Goal: Transaction & Acquisition: Purchase product/service

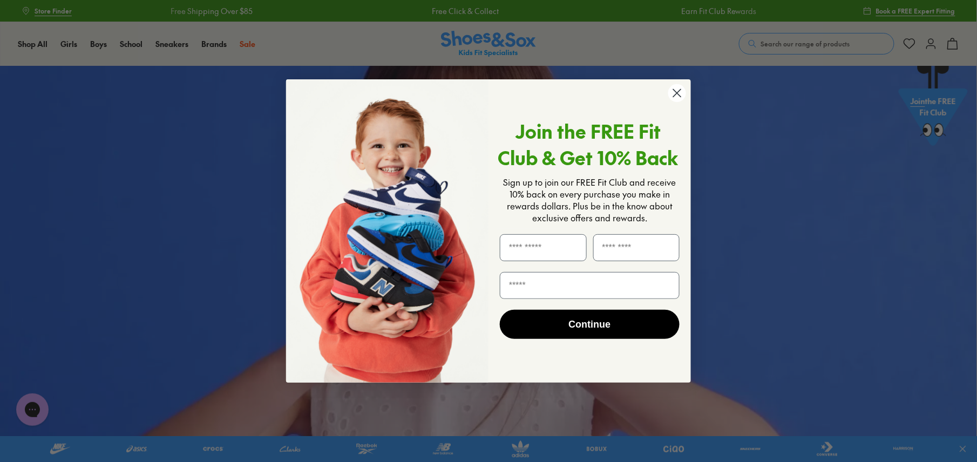
drag, startPoint x: 677, startPoint y: 102, endPoint x: 672, endPoint y: 96, distance: 7.7
click at [677, 102] on circle "Close dialog" at bounding box center [678, 93] width 18 height 18
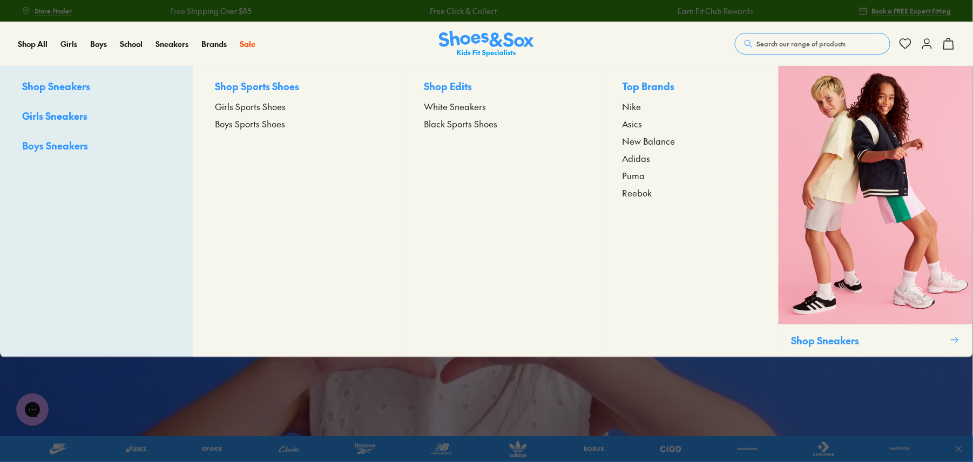
click at [459, 125] on span "Black Sports Shoes" at bounding box center [460, 123] width 73 height 13
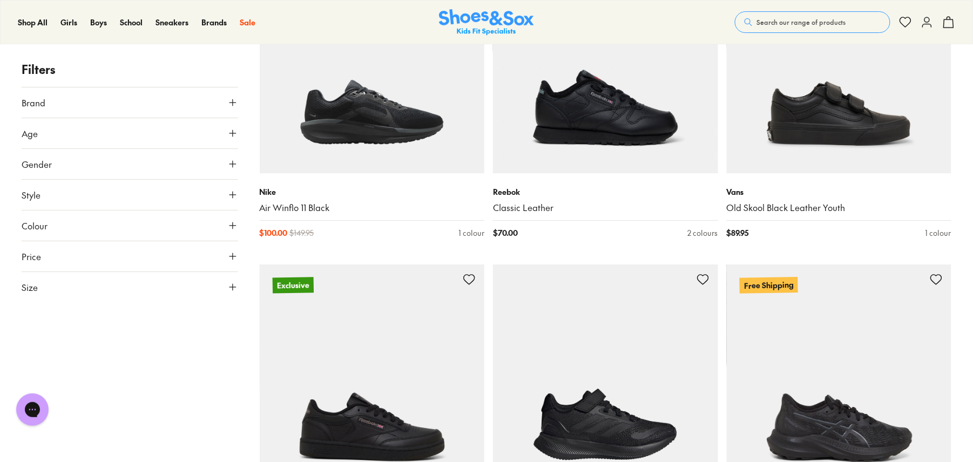
scroll to position [3168, 0]
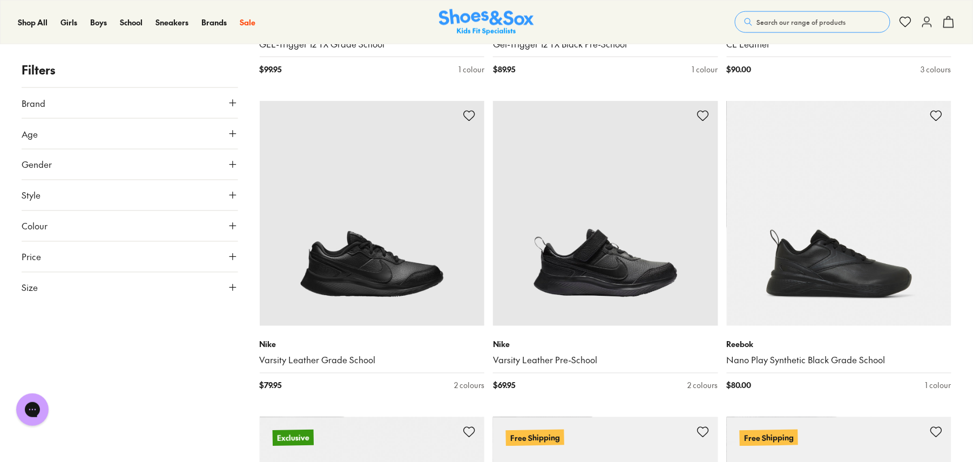
scroll to position [2016, 0]
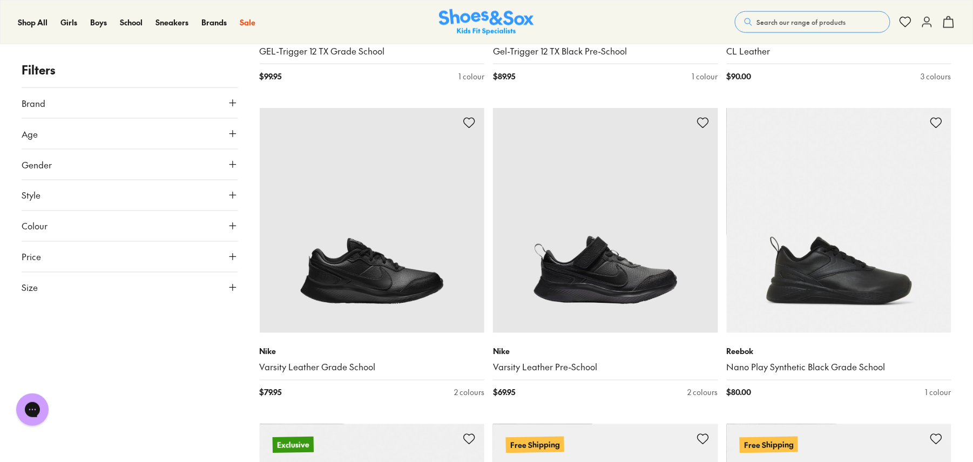
click at [238, 286] on div "Filters Brand Adidas Performance ( 2 ) Asics ( 14 ) Converse ( 1 ) New Balance …" at bounding box center [486, 260] width 973 height 4140
click at [234, 286] on icon at bounding box center [232, 287] width 11 height 11
click at [199, 316] on button "US" at bounding box center [200, 319] width 71 height 20
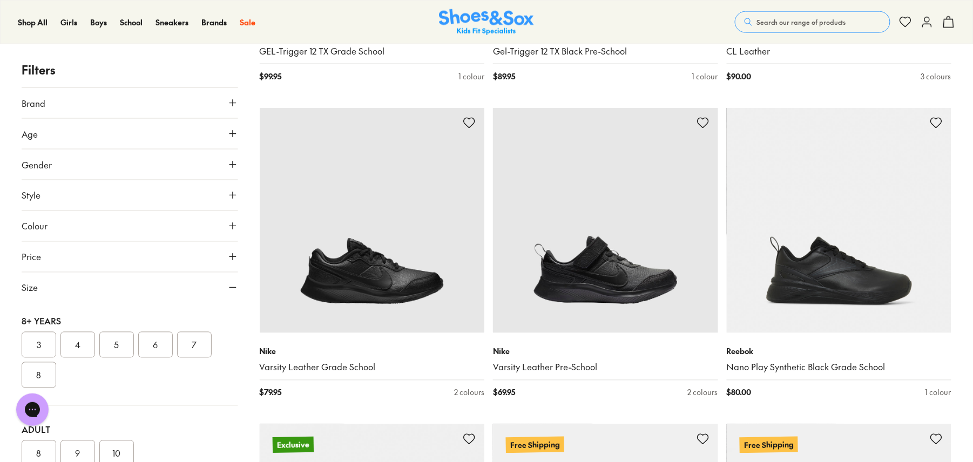
click at [113, 344] on button "5" at bounding box center [116, 345] width 35 height 26
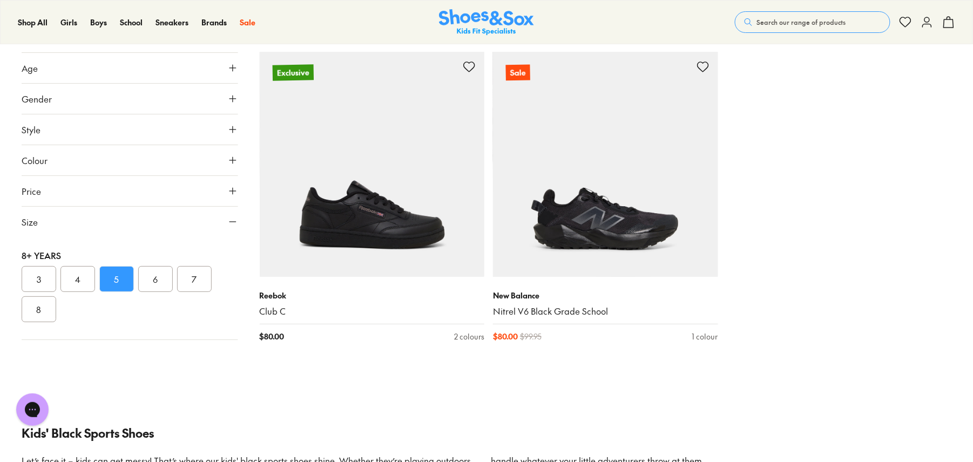
scroll to position [1368, 0]
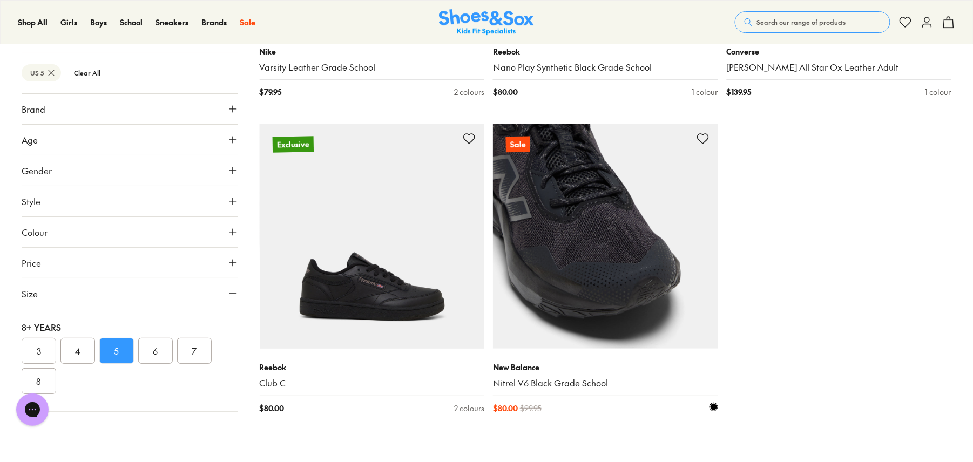
click at [595, 234] on img at bounding box center [605, 236] width 225 height 225
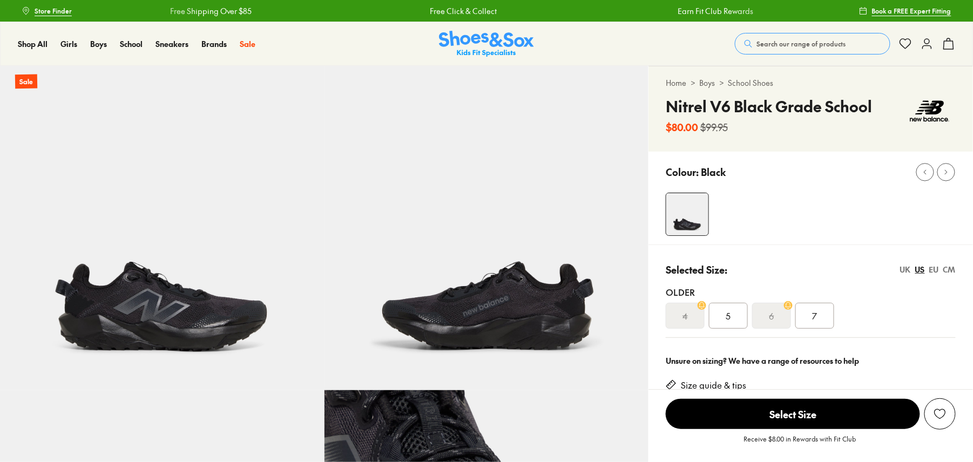
select select "*"
